Goal: Transaction & Acquisition: Obtain resource

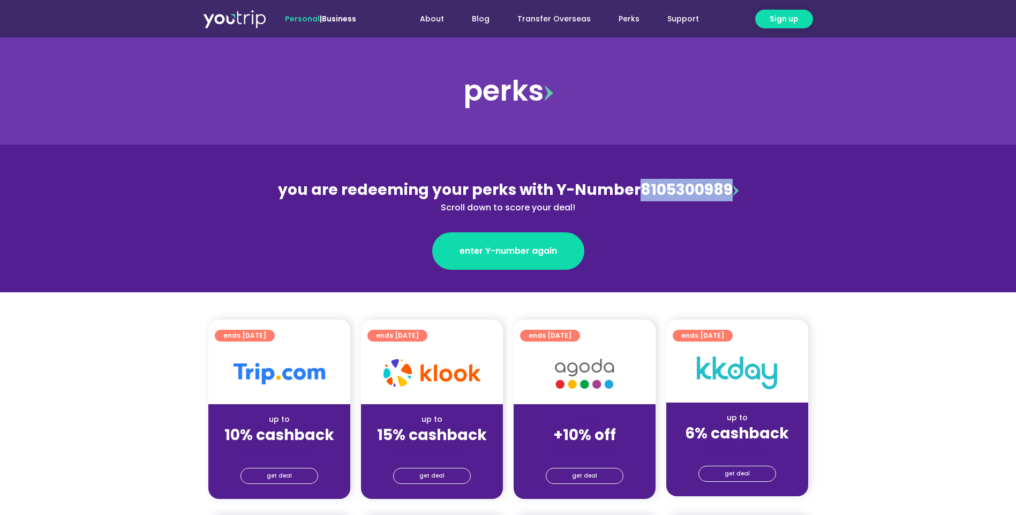
drag, startPoint x: 727, startPoint y: 188, endPoint x: 632, endPoint y: 191, distance: 94.4
click at [632, 191] on div "you are redeeming your perks with Y-Number 8105300989 Scroll down to score your…" at bounding box center [508, 196] width 465 height 35
copy div "8105300989"
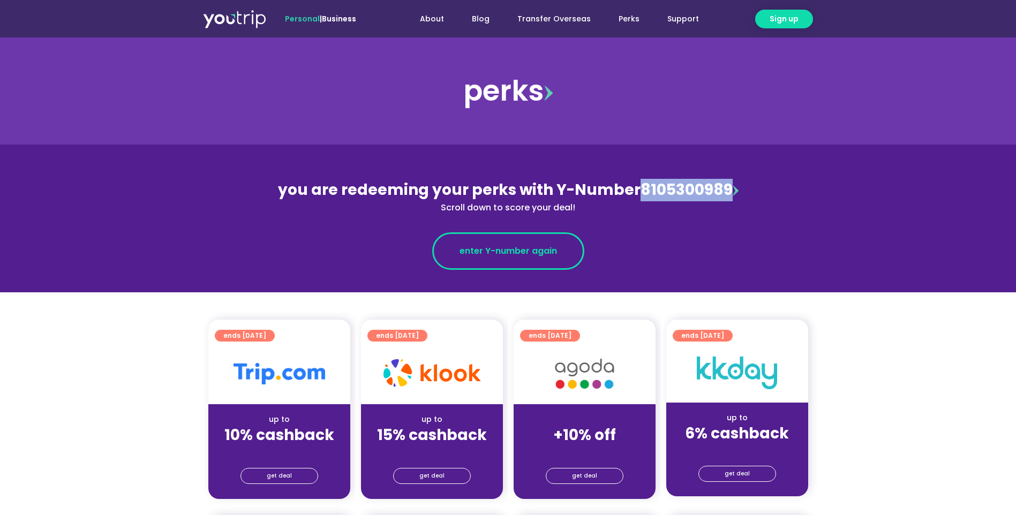
click at [485, 255] on span "enter Y-number again" at bounding box center [509, 251] width 98 height 13
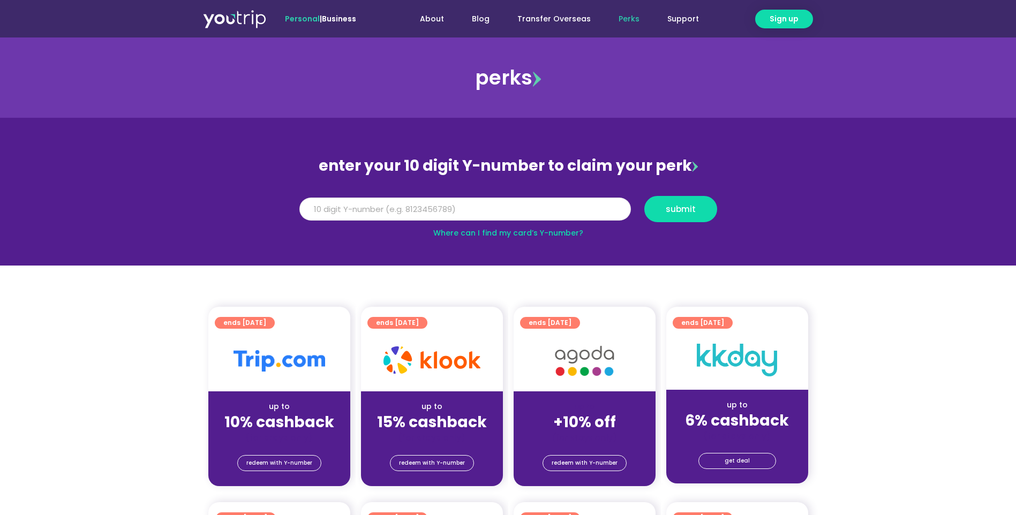
click at [518, 207] on input "Y Number" at bounding box center [466, 210] width 332 height 24
paste input "8105300989"
type input "8105300989"
click at [666, 220] on button "submit" at bounding box center [681, 209] width 73 height 26
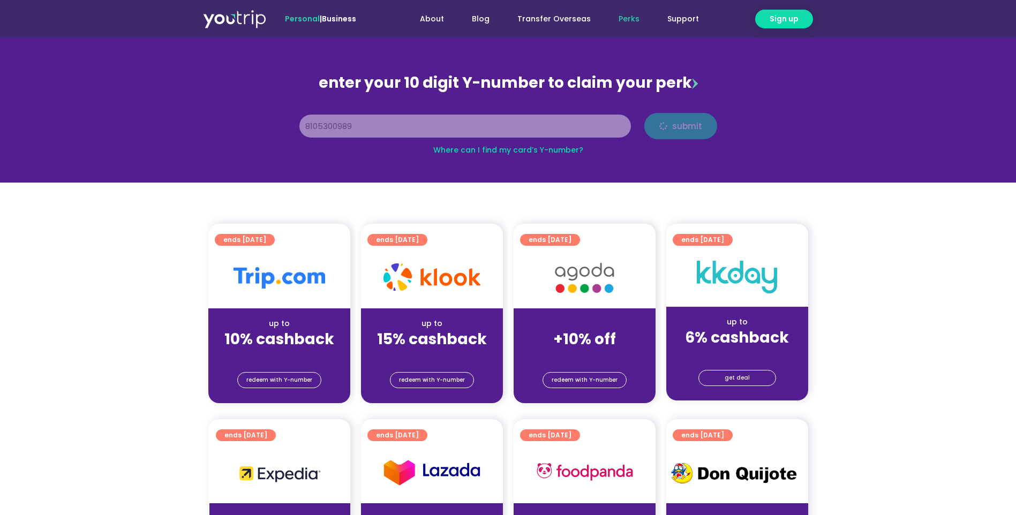
scroll to position [178, 0]
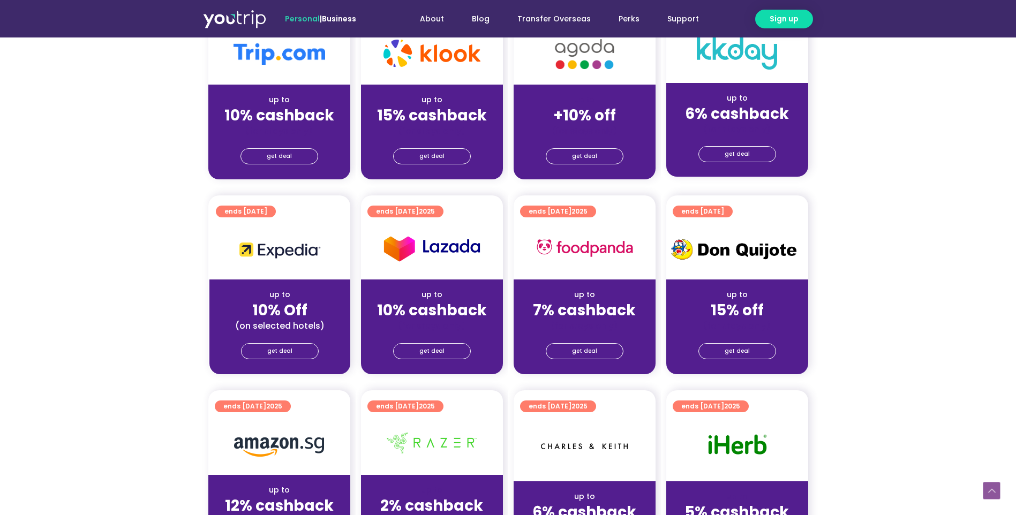
scroll to position [321, 0]
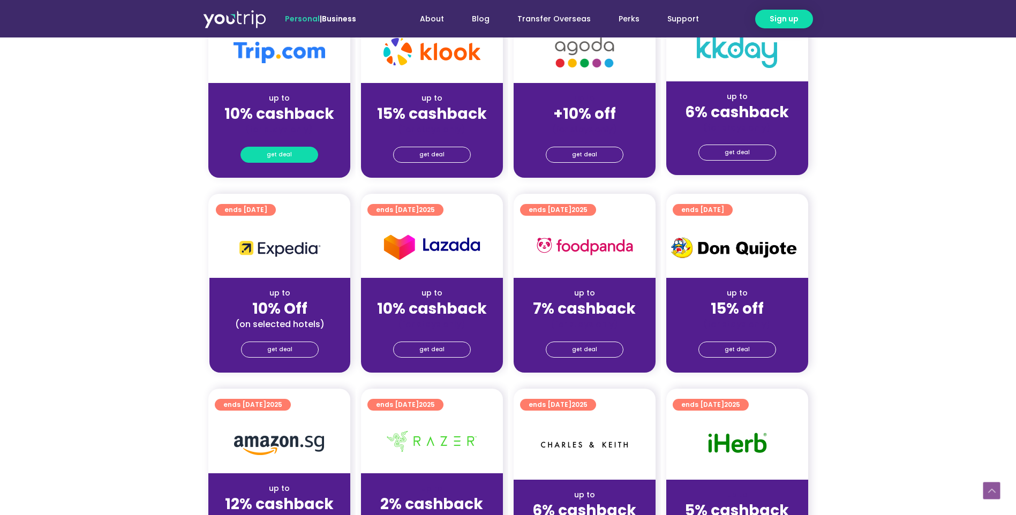
click at [279, 148] on span "get deal" at bounding box center [279, 154] width 25 height 15
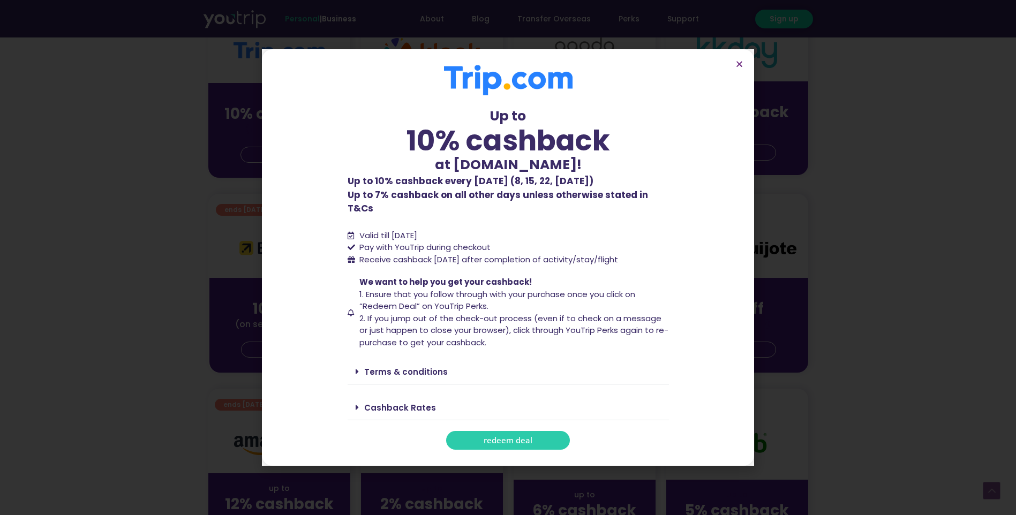
click at [482, 436] on link "redeem deal" at bounding box center [508, 440] width 124 height 19
click at [742, 76] on section "Up to 10% cashback at Trip.com! Up to 10% cashback at Trip.com! Up to 10% cashb…" at bounding box center [508, 257] width 492 height 417
click at [743, 68] on icon "Close" at bounding box center [740, 64] width 8 height 8
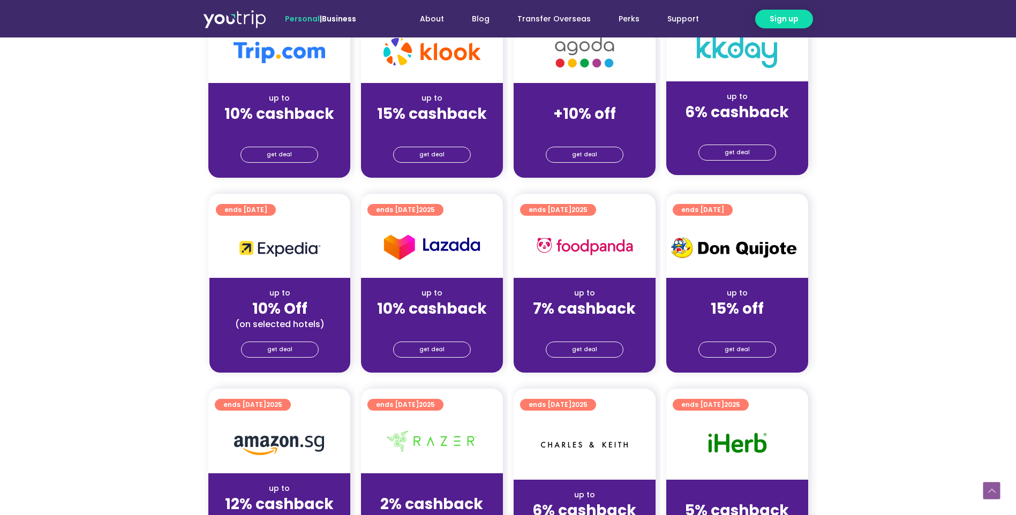
click at [260, 238] on img at bounding box center [279, 247] width 83 height 27
click at [268, 343] on link "get deal" at bounding box center [280, 350] width 78 height 16
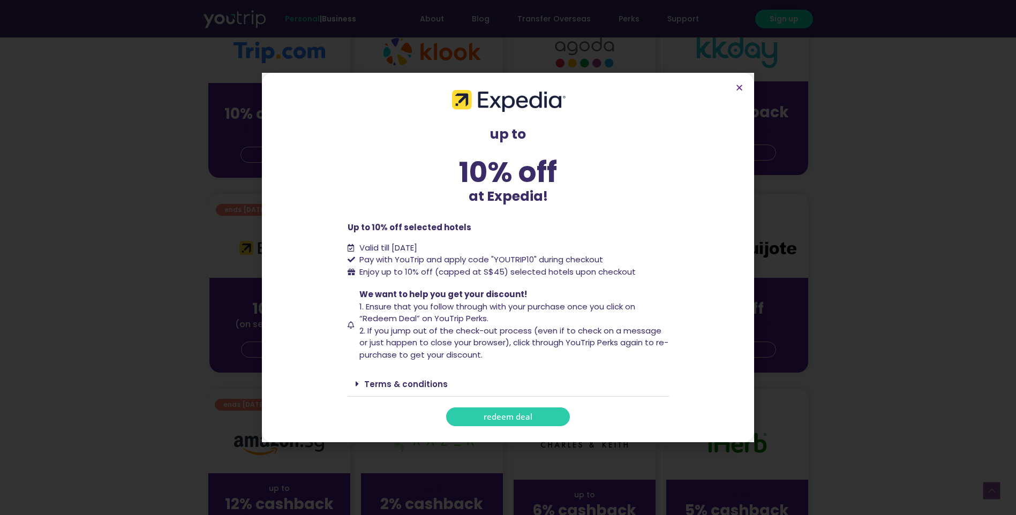
click at [547, 418] on link "redeem deal" at bounding box center [508, 417] width 124 height 19
click at [541, 415] on link "redeem deal" at bounding box center [508, 417] width 124 height 19
click at [495, 415] on span "redeem deal" at bounding box center [508, 417] width 49 height 8
click at [499, 416] on span "redeem deal" at bounding box center [508, 417] width 49 height 8
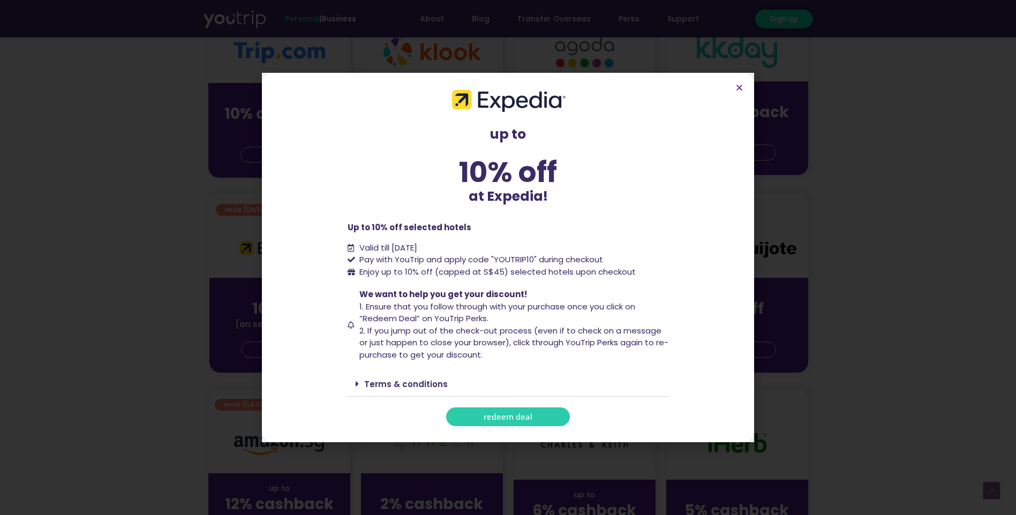
scroll to position [429, 0]
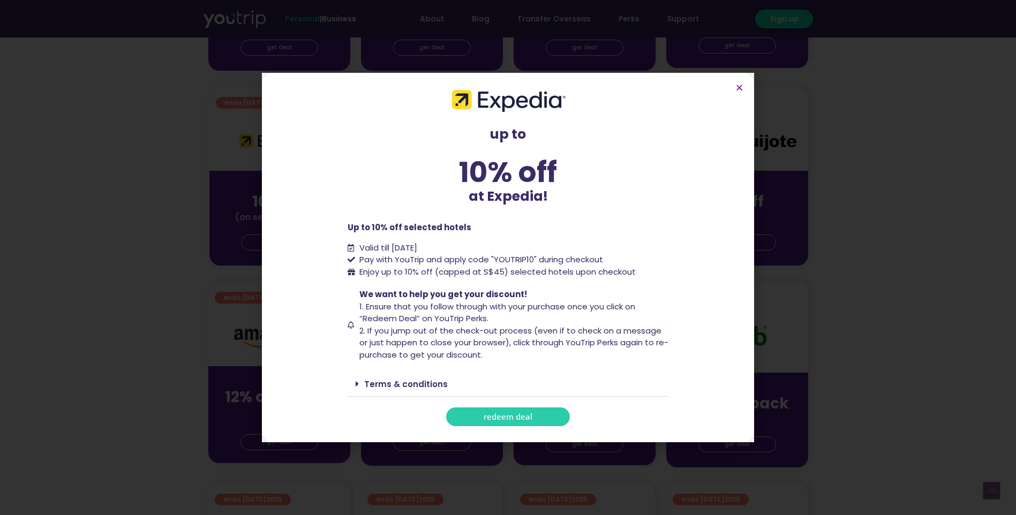
click at [519, 425] on link "redeem deal" at bounding box center [508, 417] width 124 height 19
